Goal: Information Seeking & Learning: Learn about a topic

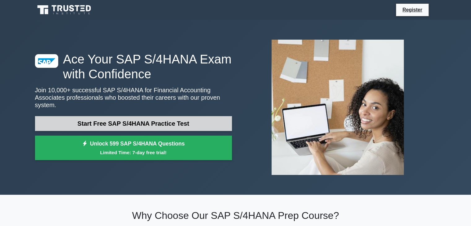
click at [117, 124] on link "Start Free SAP S/4HANA Practice Test" at bounding box center [133, 123] width 197 height 15
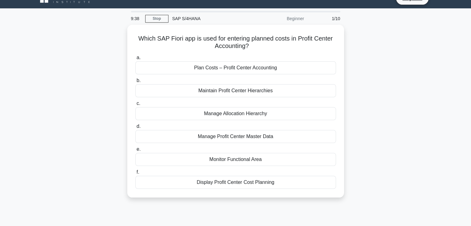
scroll to position [12, 0]
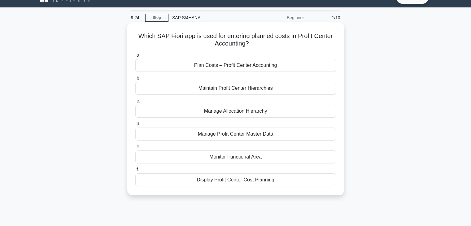
click at [204, 69] on div "Plan Costs – Profit Center Accounting" at bounding box center [235, 65] width 201 height 13
click at [135, 57] on input "a. Plan Costs – Profit Center Accounting" at bounding box center [135, 55] width 0 height 4
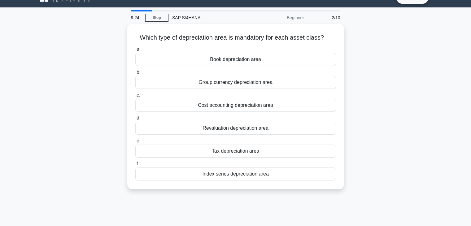
scroll to position [0, 0]
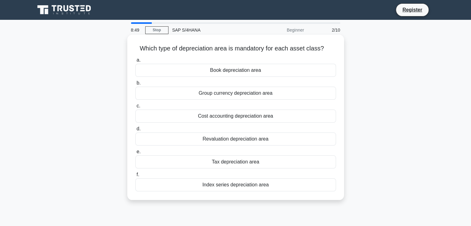
click at [211, 100] on div "Group currency depreciation area" at bounding box center [235, 93] width 201 height 13
click at [135, 85] on input "b. Group currency depreciation area" at bounding box center [135, 83] width 0 height 4
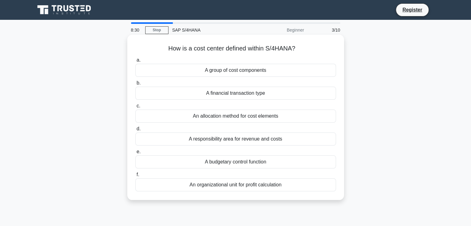
click at [204, 140] on div "A responsibility area for revenue and costs" at bounding box center [235, 139] width 201 height 13
click at [135, 131] on input "d. A responsibility area for revenue and costs" at bounding box center [135, 129] width 0 height 4
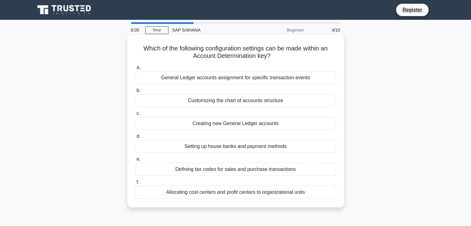
click at [193, 80] on div "General Ledger accounts assignment for specific transaction events" at bounding box center [235, 77] width 201 height 13
click at [135, 70] on input "a. General Ledger accounts assignment for specific transaction events" at bounding box center [135, 68] width 0 height 4
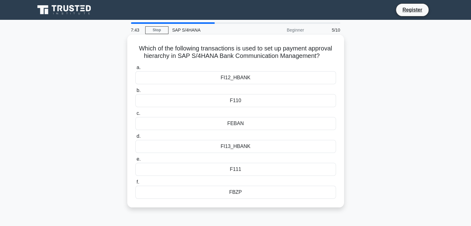
click at [239, 127] on div "FEBAN" at bounding box center [235, 123] width 201 height 13
click at [135, 116] on input "c. FEBAN" at bounding box center [135, 114] width 0 height 4
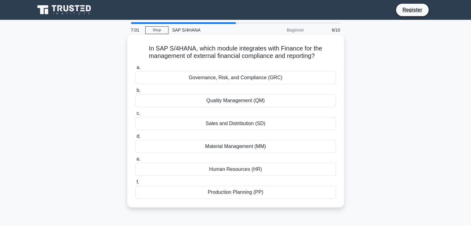
click at [240, 196] on div "Production Planning (PP)" at bounding box center [235, 192] width 201 height 13
click at [135, 184] on input "f. Production Planning (PP)" at bounding box center [135, 182] width 0 height 4
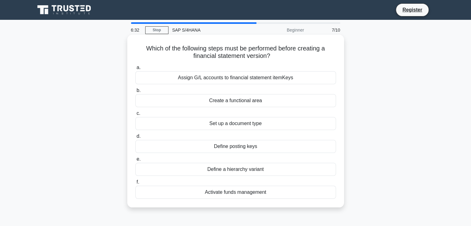
click at [246, 148] on div "Define posting keys" at bounding box center [235, 146] width 201 height 13
click at [135, 139] on input "d. Define posting keys" at bounding box center [135, 137] width 0 height 4
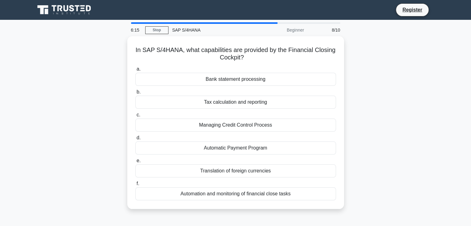
click at [246, 148] on div "Automatic Payment Program" at bounding box center [235, 148] width 201 height 13
click at [135, 140] on input "d. Automatic Payment Program" at bounding box center [135, 138] width 0 height 4
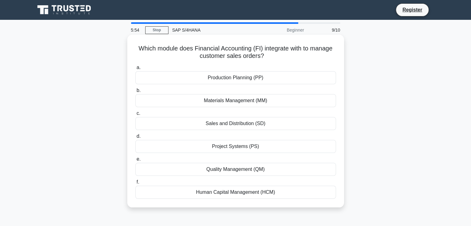
click at [246, 123] on div "Sales and Distribution (SD)" at bounding box center [235, 123] width 201 height 13
click at [135, 116] on input "c. Sales and Distribution (SD)" at bounding box center [135, 114] width 0 height 4
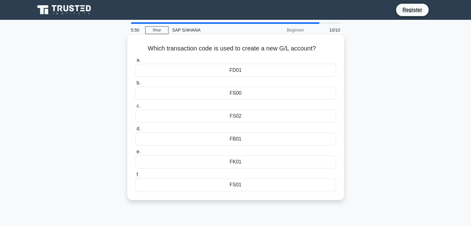
click at [242, 95] on div "FS00" at bounding box center [235, 93] width 201 height 13
click at [135, 85] on input "b. FS00" at bounding box center [135, 83] width 0 height 4
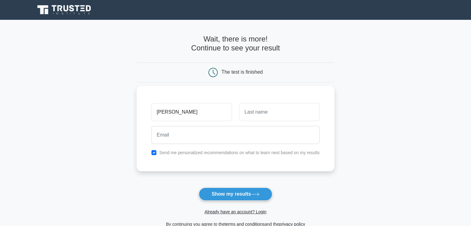
type input "meghna"
click at [254, 105] on input "text" at bounding box center [280, 112] width 80 height 18
type input "kaul"
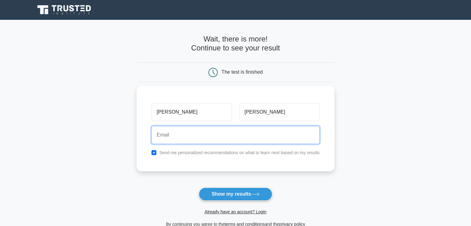
click at [179, 135] on input "email" at bounding box center [236, 135] width 168 height 18
type input "meghnakoul2@gmail.com"
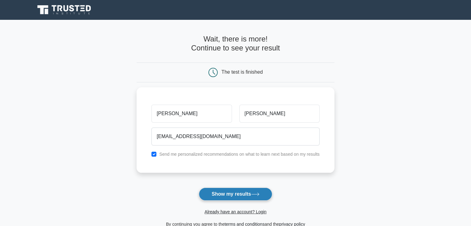
click at [222, 193] on button "Show my results" at bounding box center [235, 194] width 73 height 13
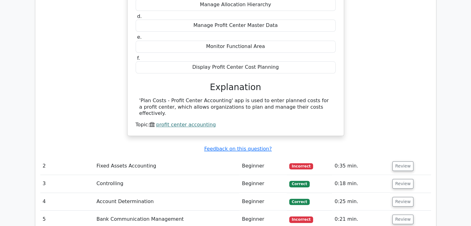
scroll to position [645, 0]
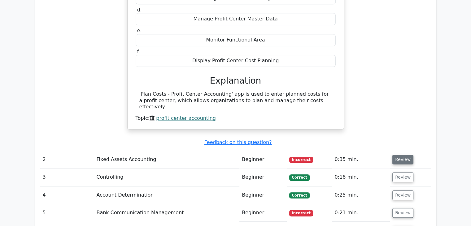
click at [399, 155] on button "Review" at bounding box center [403, 160] width 21 height 10
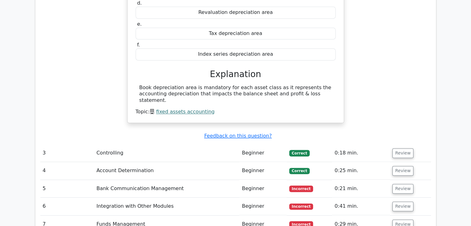
scroll to position [918, 0]
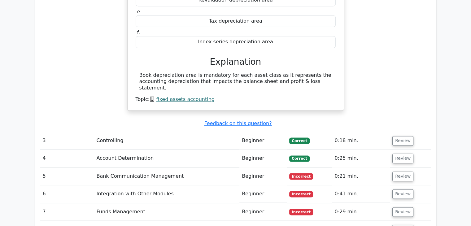
click at [399, 172] on button "Review" at bounding box center [403, 177] width 21 height 10
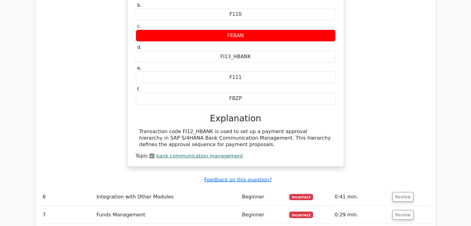
scroll to position [1166, 0]
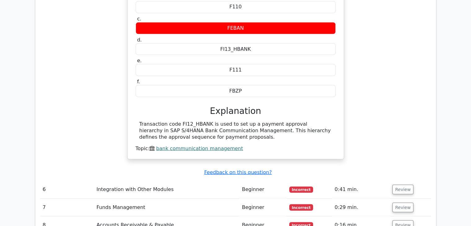
click at [399, 185] on button "Review" at bounding box center [403, 190] width 21 height 10
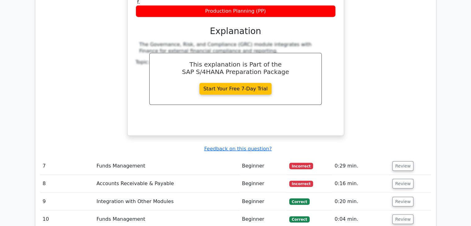
scroll to position [1500, 0]
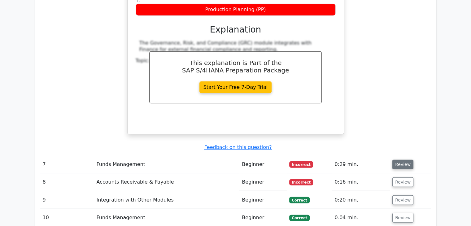
click at [405, 160] on button "Review" at bounding box center [403, 165] width 21 height 10
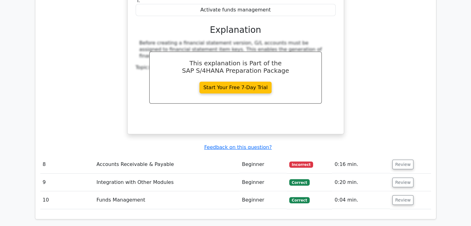
scroll to position [1810, 0]
click at [405, 160] on button "Review" at bounding box center [403, 165] width 21 height 10
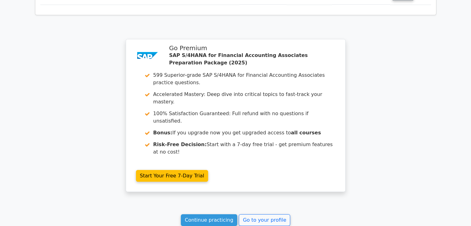
scroll to position [2264, 0]
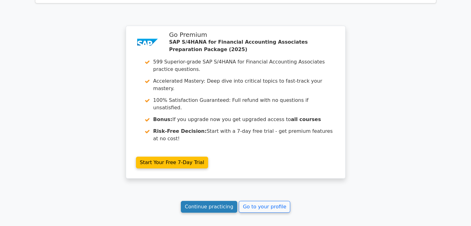
click at [216, 201] on link "Continue practicing" at bounding box center [209, 207] width 57 height 12
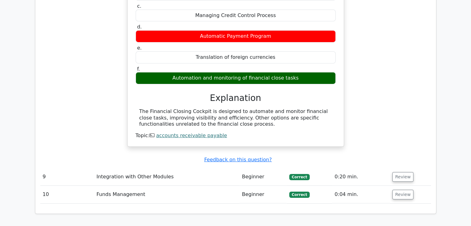
scroll to position [2041, 0]
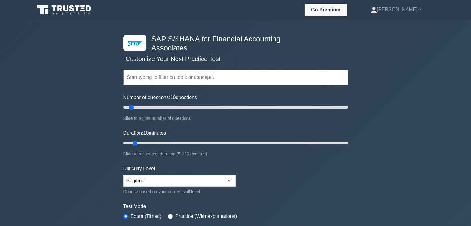
scroll to position [25, 0]
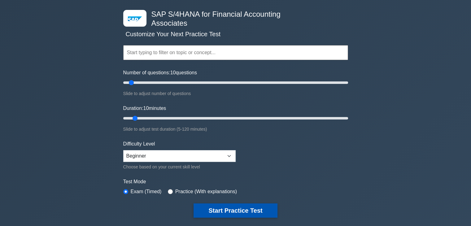
click at [236, 207] on button "Start Practice Test" at bounding box center [236, 211] width 84 height 14
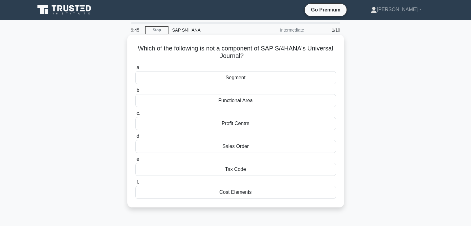
click at [238, 172] on div "Tax Code" at bounding box center [235, 169] width 201 height 13
click at [135, 162] on input "e. Tax Code" at bounding box center [135, 159] width 0 height 4
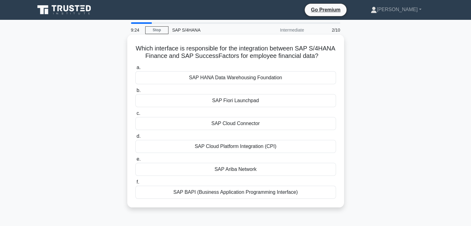
click at [237, 176] on div "SAP Ariba Network" at bounding box center [235, 169] width 201 height 13
click at [135, 162] on input "e. SAP Ariba Network" at bounding box center [135, 159] width 0 height 4
